Goal: Check status: Check status

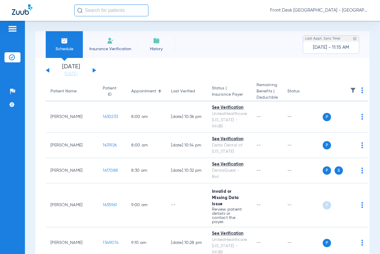
click at [102, 8] on input "text" at bounding box center [111, 10] width 74 height 12
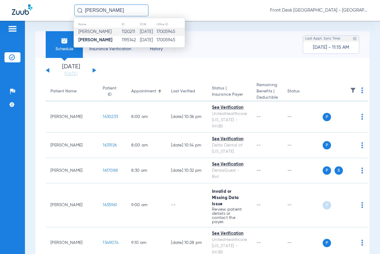
type input "[PERSON_NAME]"
click at [122, 33] on td "1120211" at bounding box center [131, 32] width 18 height 8
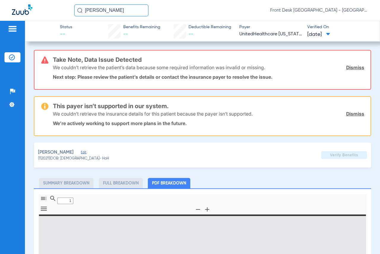
type input "0"
select select "page-width"
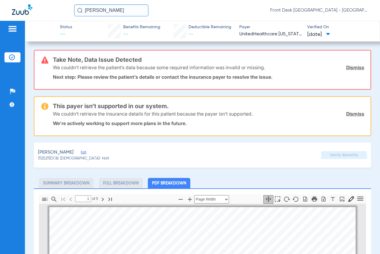
scroll to position [3, 0]
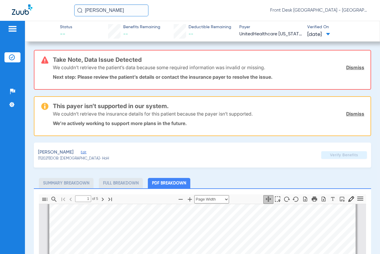
click at [349, 67] on link "Dismiss" at bounding box center [355, 67] width 18 height 6
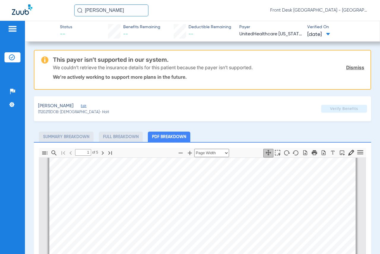
click at [350, 69] on link "Dismiss" at bounding box center [355, 67] width 18 height 6
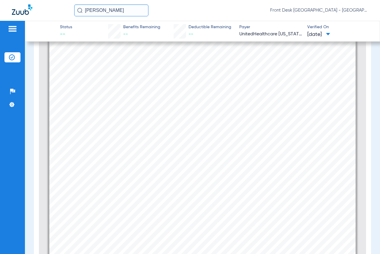
scroll to position [89, 0]
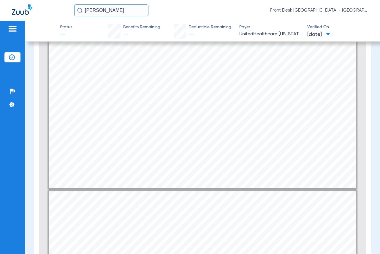
type input "2"
